Goal: Information Seeking & Learning: Learn about a topic

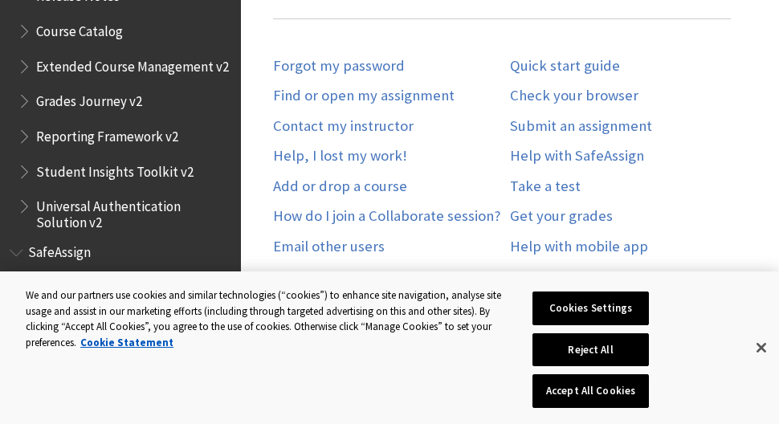
scroll to position [964, 0]
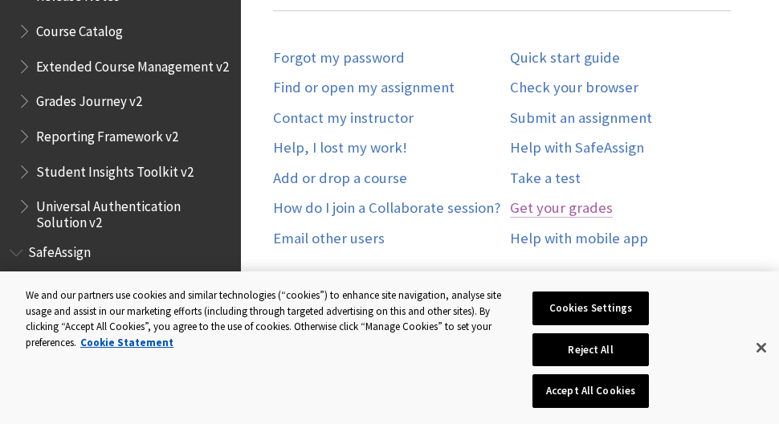
click at [533, 206] on link "Get your grades" at bounding box center [561, 208] width 103 height 18
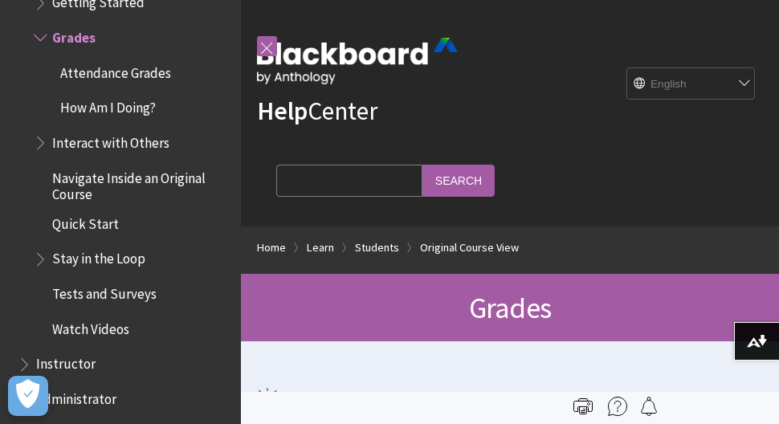
scroll to position [2099, 0]
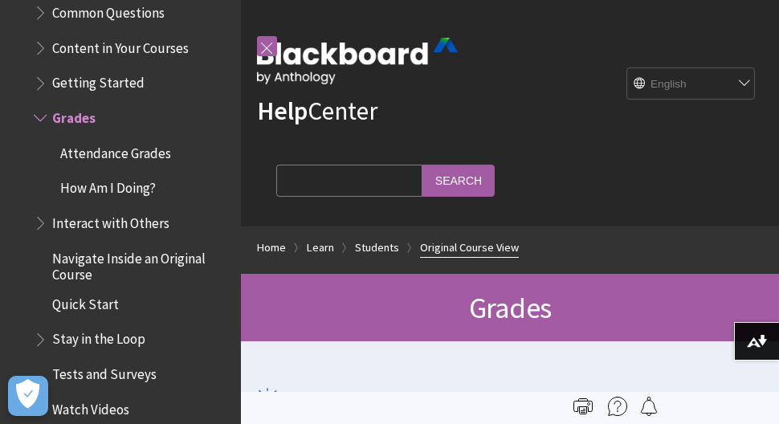
click at [454, 245] on link "Original Course View" at bounding box center [469, 248] width 99 height 20
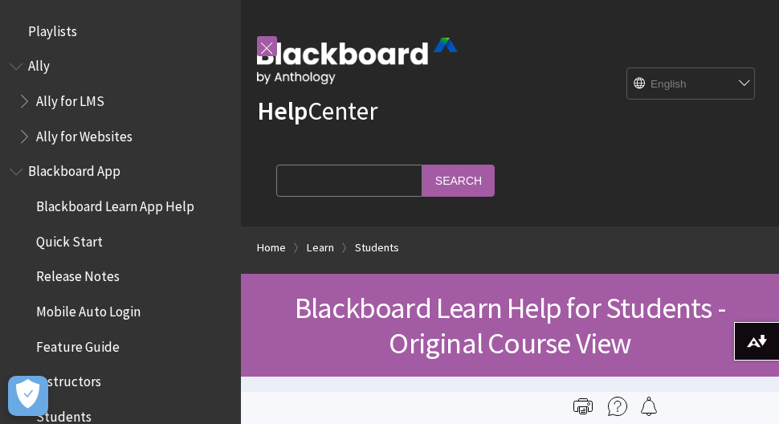
scroll to position [1898, 0]
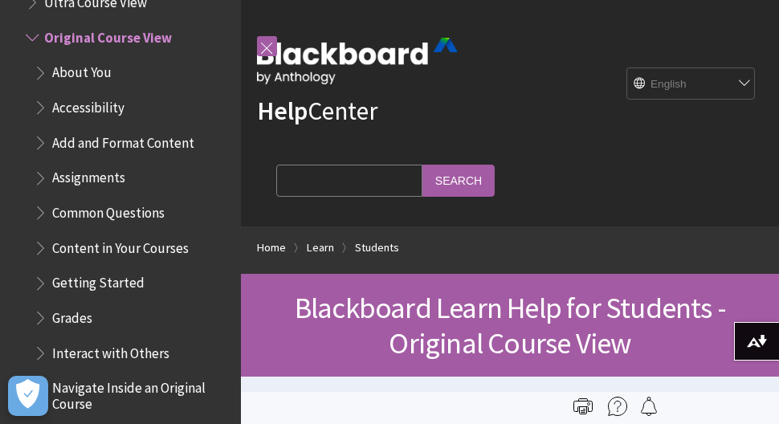
click at [65, 72] on span "About You" at bounding box center [81, 70] width 59 height 22
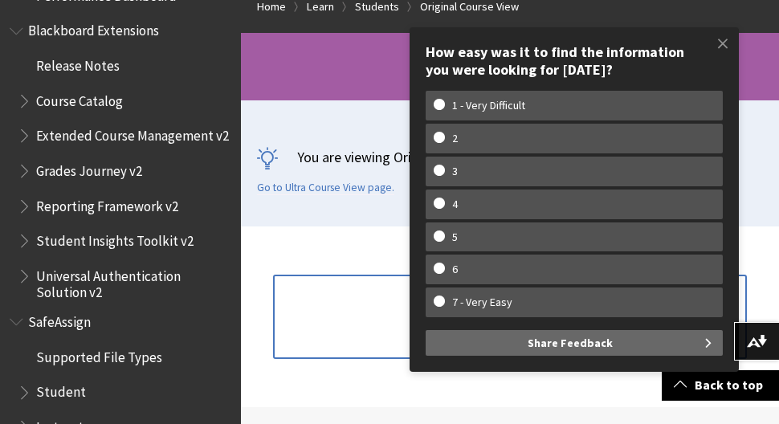
scroll to position [321, 0]
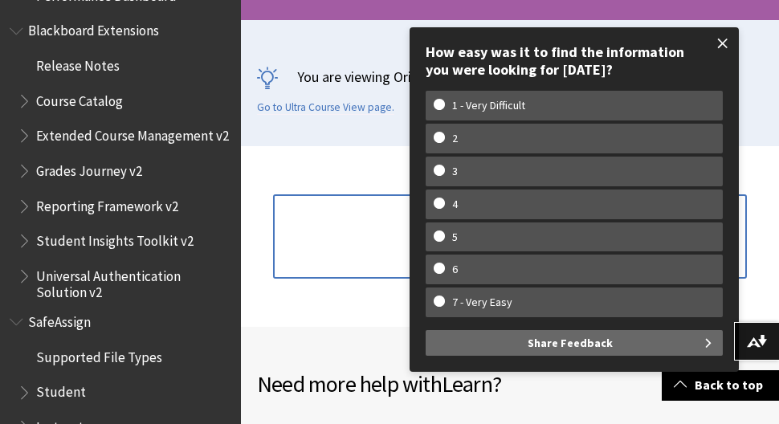
click at [721, 43] on span at bounding box center [723, 44] width 34 height 34
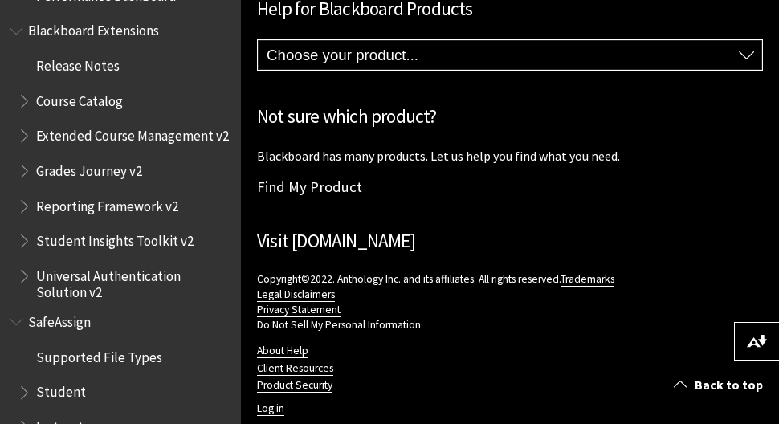
scroll to position [1205, 0]
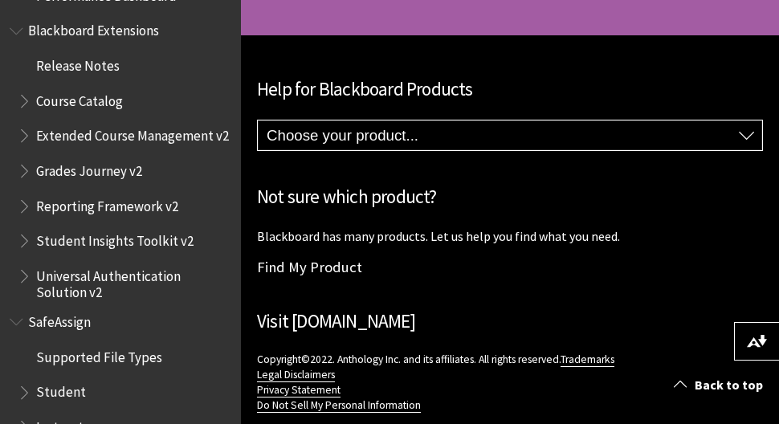
click at [738, 136] on select "Choose your product... Ally Blackboard App Blackboard Data Collaborate Communit…" at bounding box center [510, 136] width 505 height 31
click at [693, 89] on h2 "Help for Blackboard Products" at bounding box center [510, 90] width 506 height 28
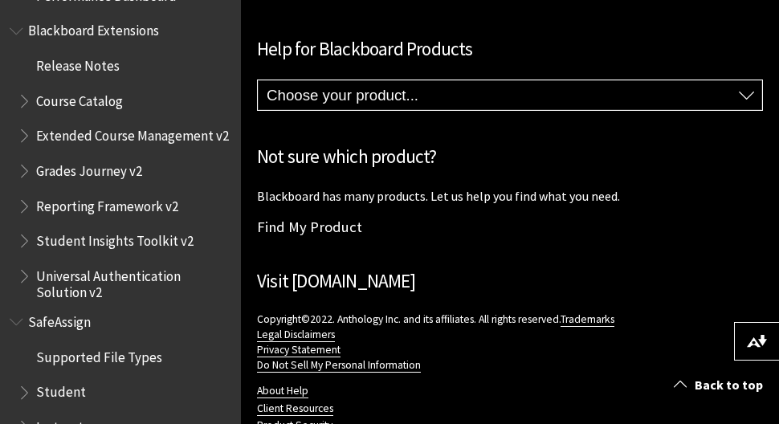
scroll to position [1230, 0]
